Goal: Task Accomplishment & Management: Complete application form

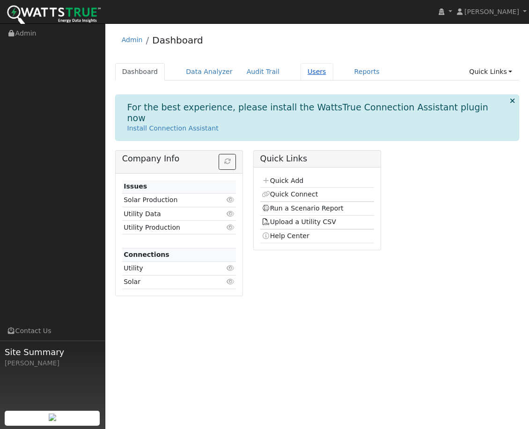
click at [306, 76] on link "Users" at bounding box center [317, 71] width 33 height 17
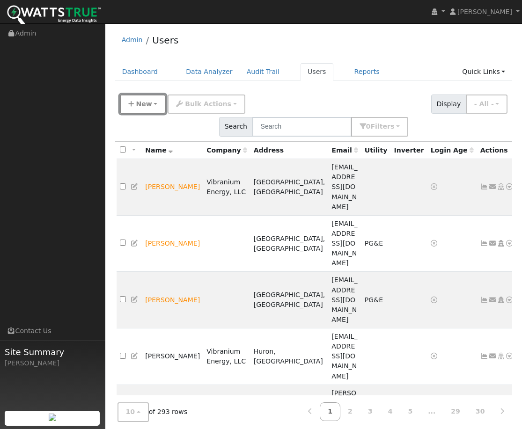
click at [146, 108] on span "New" at bounding box center [144, 103] width 16 height 7
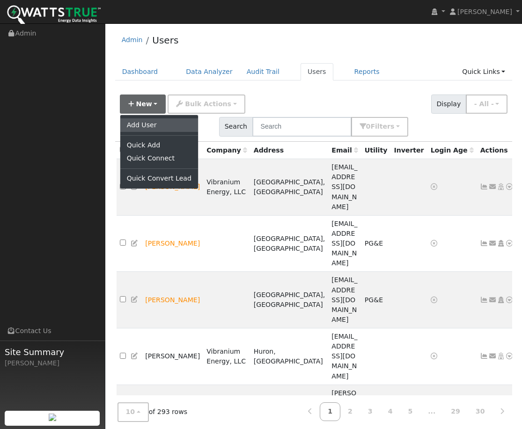
click at [154, 126] on link "Add User" at bounding box center [159, 124] width 78 height 13
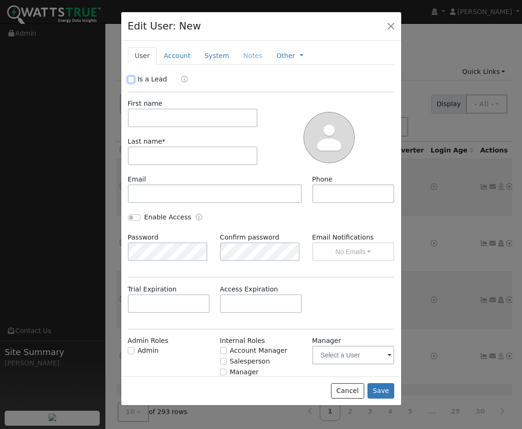
click at [132, 79] on input "Is a Lead" at bounding box center [131, 79] width 7 height 7
checkbox input "true"
click at [149, 119] on input "text" at bounding box center [193, 118] width 130 height 19
type input "Anwar"
click at [159, 161] on input "text" at bounding box center [193, 156] width 130 height 19
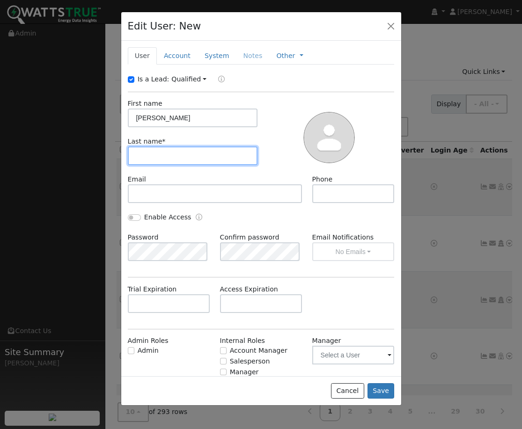
click at [164, 161] on input "text" at bounding box center [193, 156] width 130 height 19
type input "Ali"
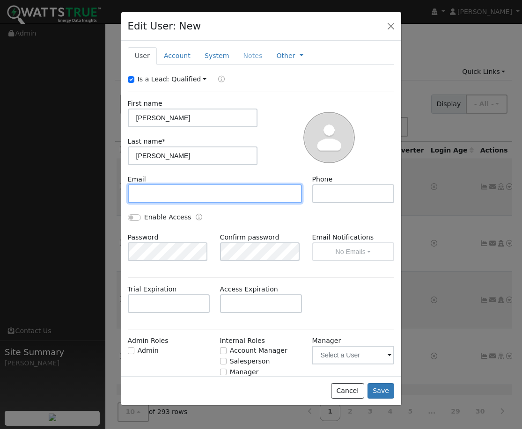
click at [164, 200] on input "text" at bounding box center [215, 193] width 175 height 19
click at [162, 202] on input "text" at bounding box center [215, 193] width 175 height 19
paste input "razamara@gmail.com"
type input "razamara@gmail.com"
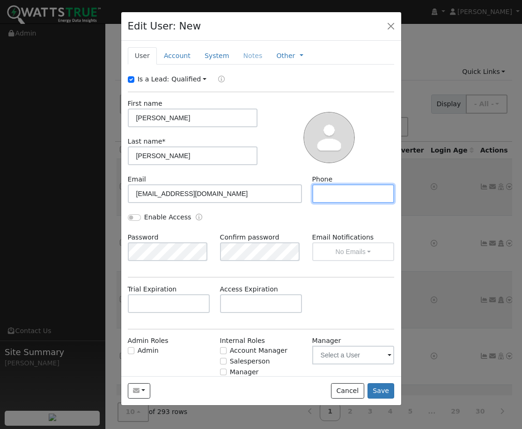
click at [337, 196] on input "text" at bounding box center [353, 193] width 82 height 19
type input "5104999827"
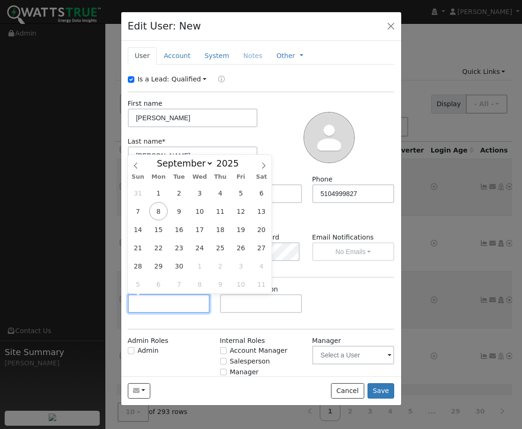
click at [177, 304] on input "text" at bounding box center [169, 303] width 82 height 19
click at [346, 296] on div "Trial Expiration Access Expiration" at bounding box center [261, 304] width 277 height 38
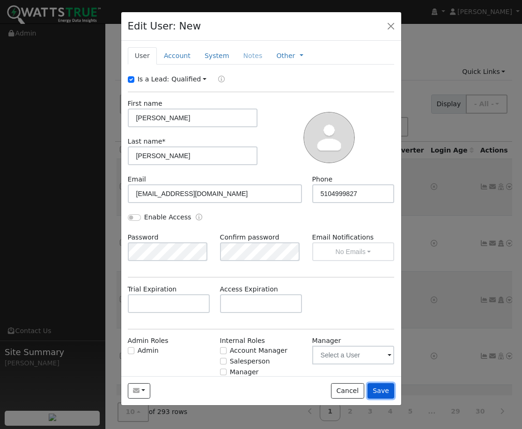
click at [382, 390] on button "Save" at bounding box center [380, 391] width 27 height 16
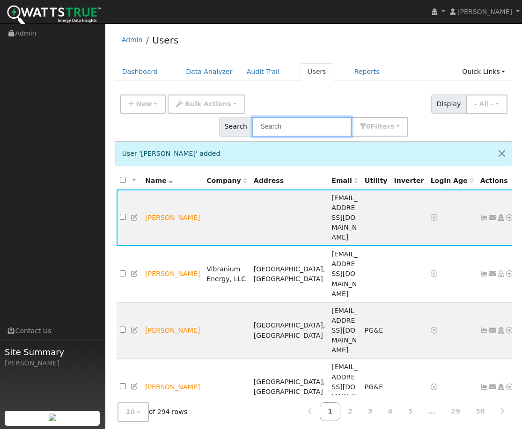
click at [352, 117] on input "text" at bounding box center [301, 126] width 99 height 19
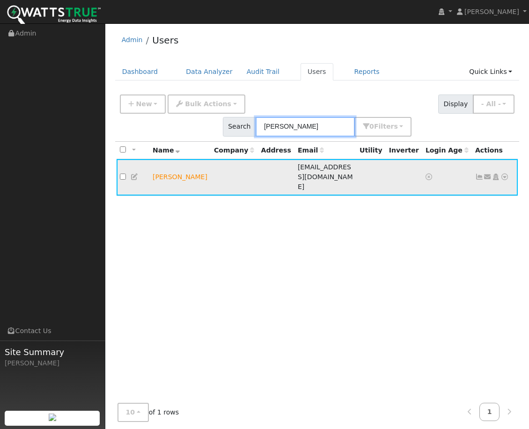
type input "anwar"
click at [488, 174] on icon at bounding box center [488, 177] width 8 height 7
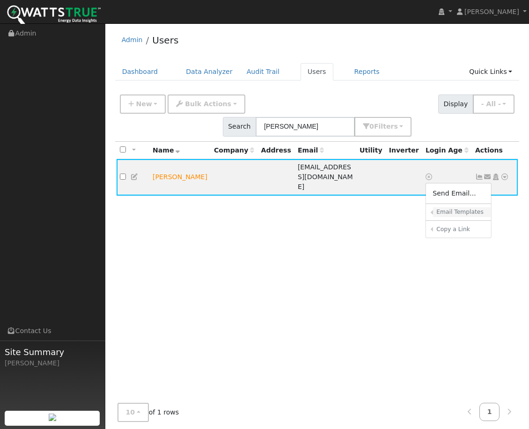
click at [455, 209] on h6 "Email Templates" at bounding box center [460, 212] width 48 height 7
click at [486, 174] on icon at bounding box center [488, 177] width 8 height 7
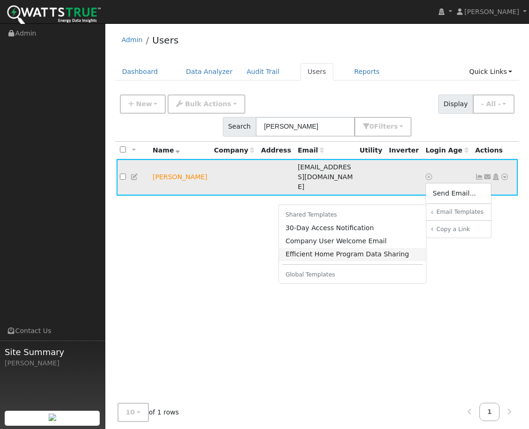
click at [345, 248] on link "Efficient Home Program Data Sharing" at bounding box center [352, 254] width 147 height 13
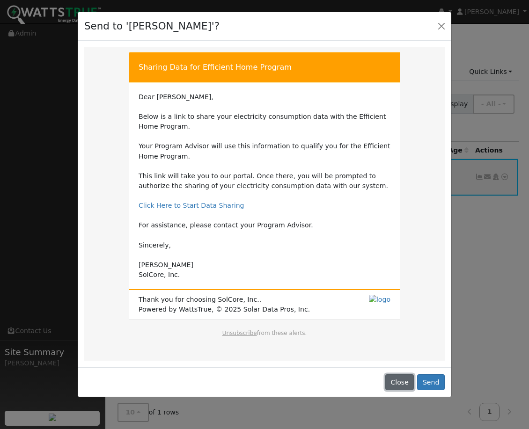
click at [405, 387] on button "Close" at bounding box center [399, 383] width 29 height 16
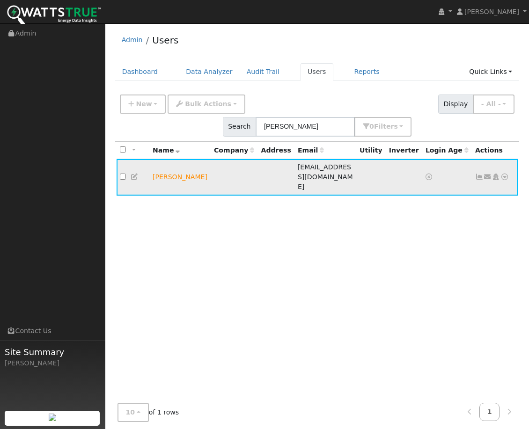
click at [507, 174] on icon at bounding box center [504, 177] width 8 height 7
click at [145, 74] on link "Dashboard" at bounding box center [140, 71] width 50 height 17
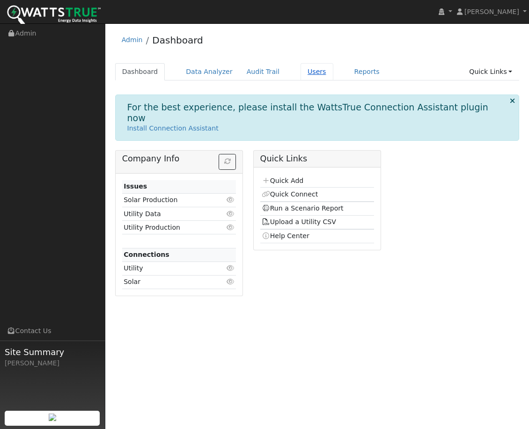
click at [306, 73] on link "Users" at bounding box center [317, 71] width 33 height 17
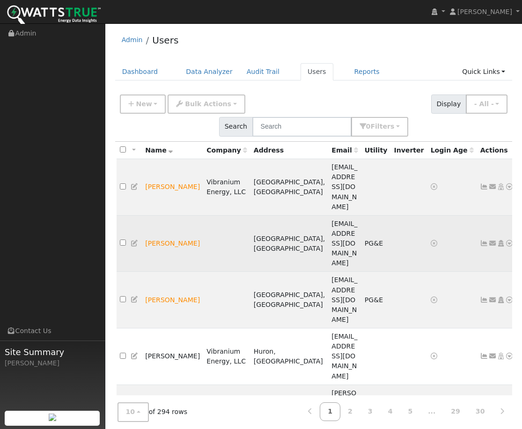
click at [505, 240] on icon at bounding box center [509, 243] width 8 height 7
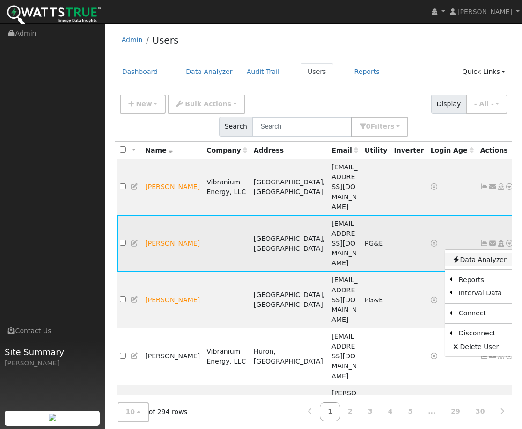
click at [467, 253] on link "Data Analyzer" at bounding box center [479, 259] width 68 height 13
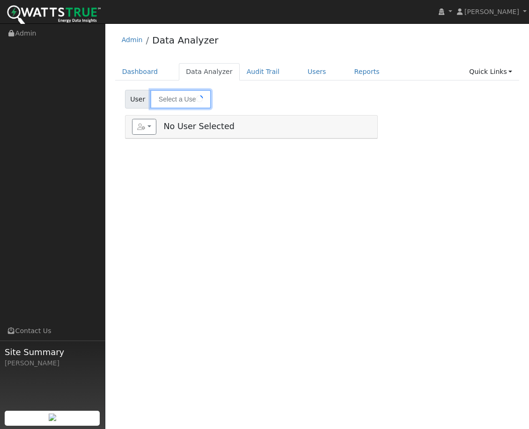
type input "[PERSON_NAME]"
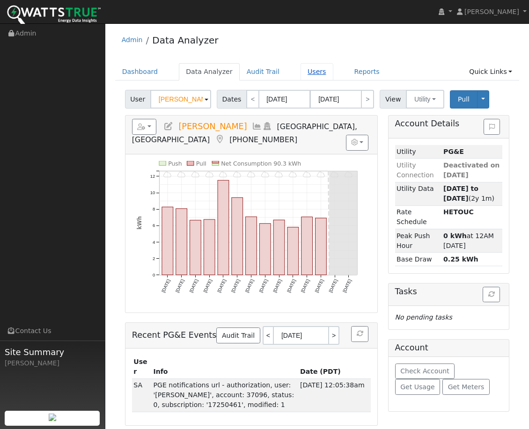
click at [301, 74] on link "Users" at bounding box center [317, 71] width 33 height 17
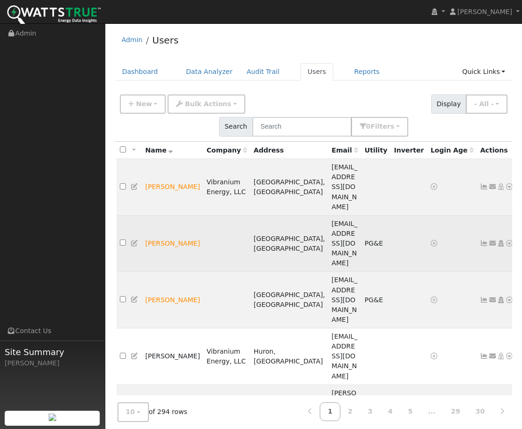
click at [505, 240] on icon at bounding box center [509, 243] width 8 height 7
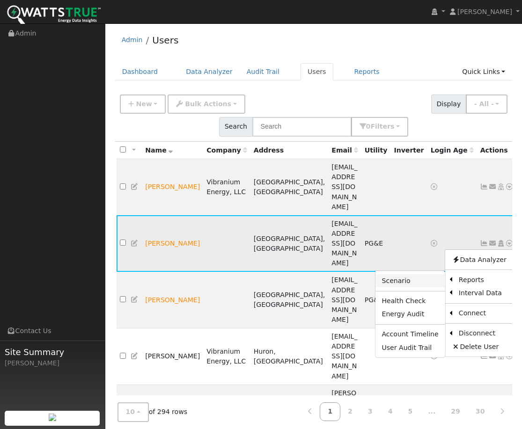
click at [408, 274] on link "Scenario" at bounding box center [410, 280] width 70 height 13
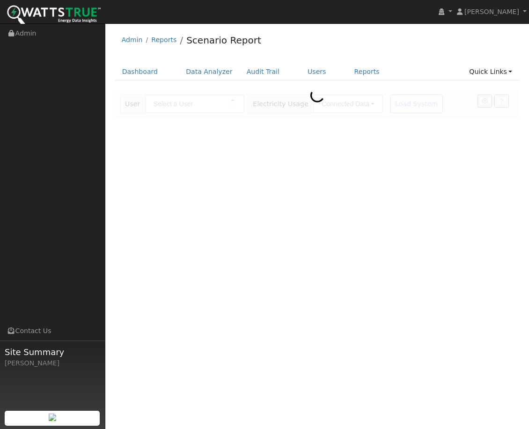
type input "[PERSON_NAME]"
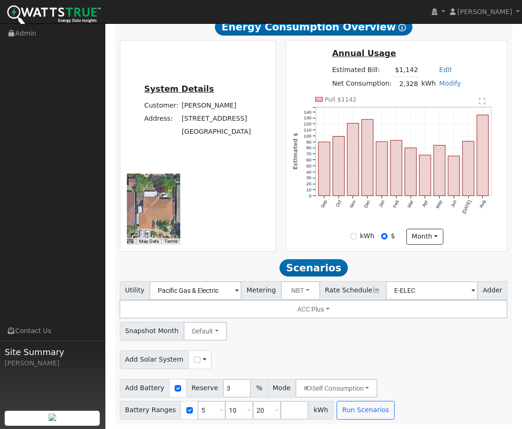
scroll to position [51, 0]
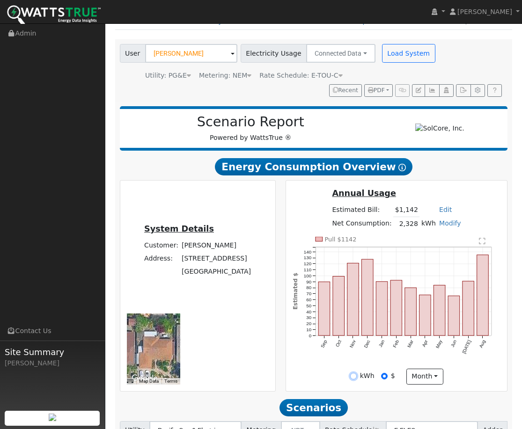
click at [355, 375] on input "kWh" at bounding box center [353, 376] width 7 height 7
radio input "true"
radio input "false"
click at [303, 200] on div "Annual Usage Estimated Bill: $1,142 Edit Estimated Bill $ Annual Net Consumptio…" at bounding box center [396, 212] width 218 height 50
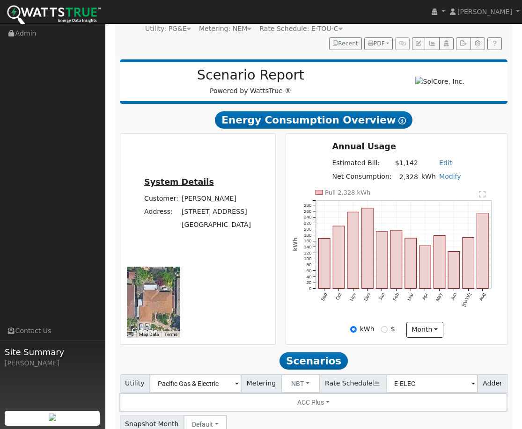
scroll to position [0, 0]
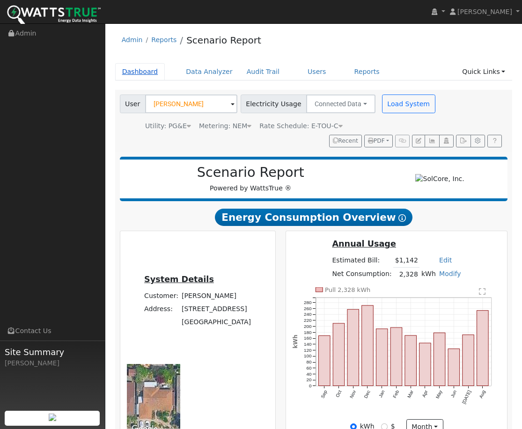
click at [137, 73] on link "Dashboard" at bounding box center [140, 71] width 50 height 17
